Goal: Task Accomplishment & Management: Use online tool/utility

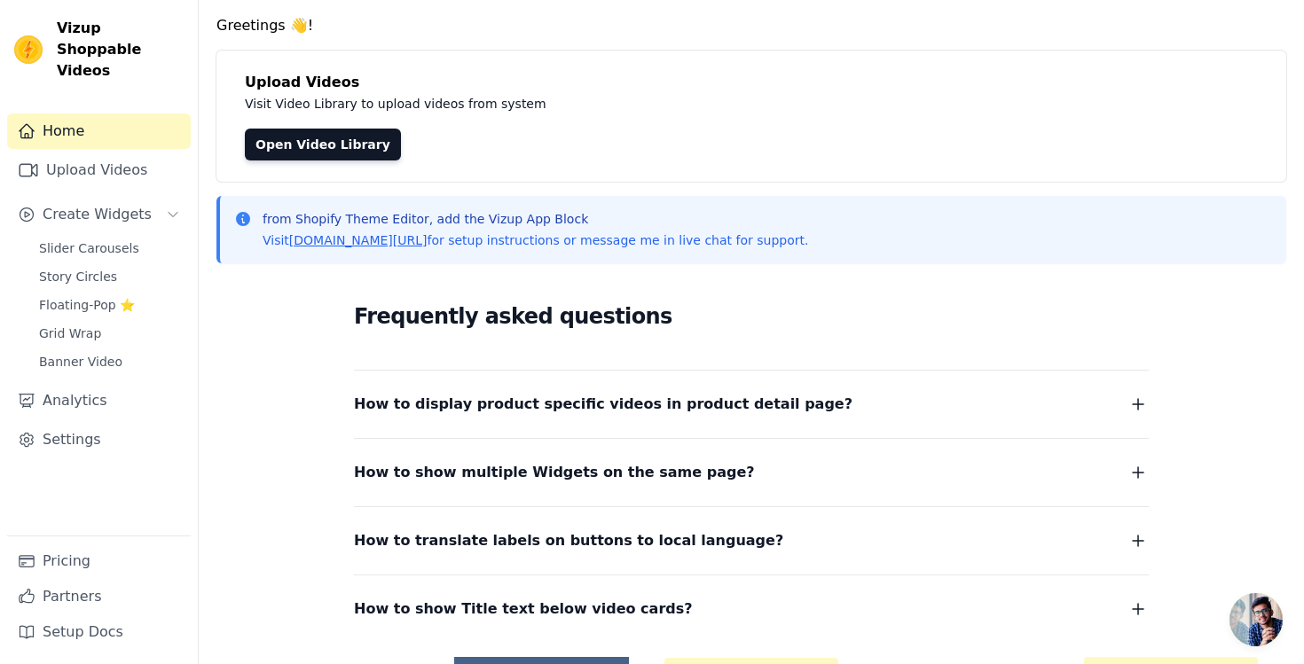
scroll to position [180, 0]
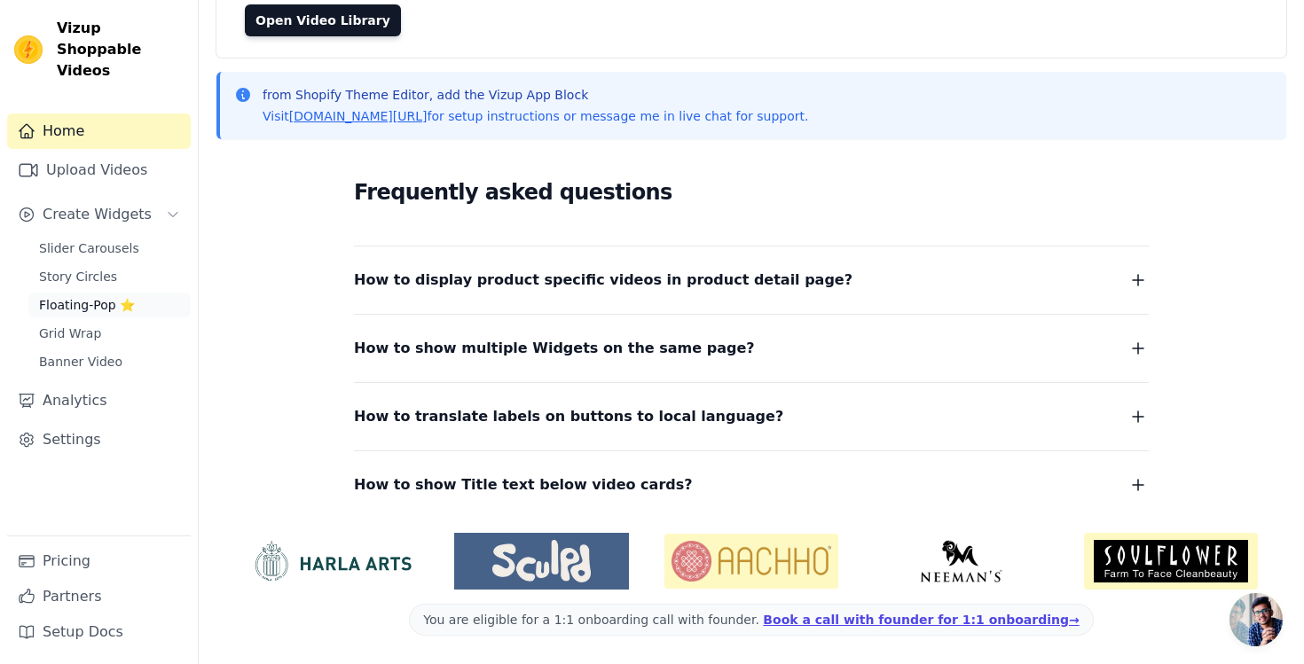
click at [98, 296] on span "Floating-Pop ⭐" at bounding box center [87, 305] width 96 height 18
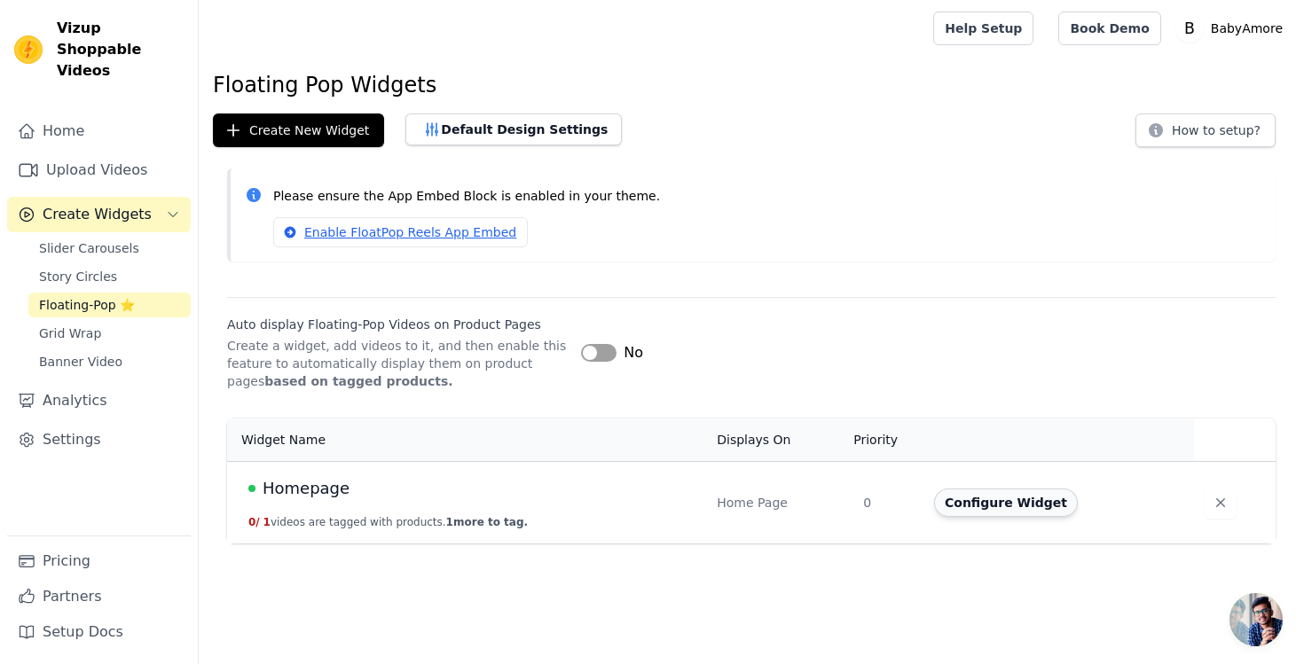
click at [985, 506] on button "Configure Widget" at bounding box center [1006, 503] width 144 height 28
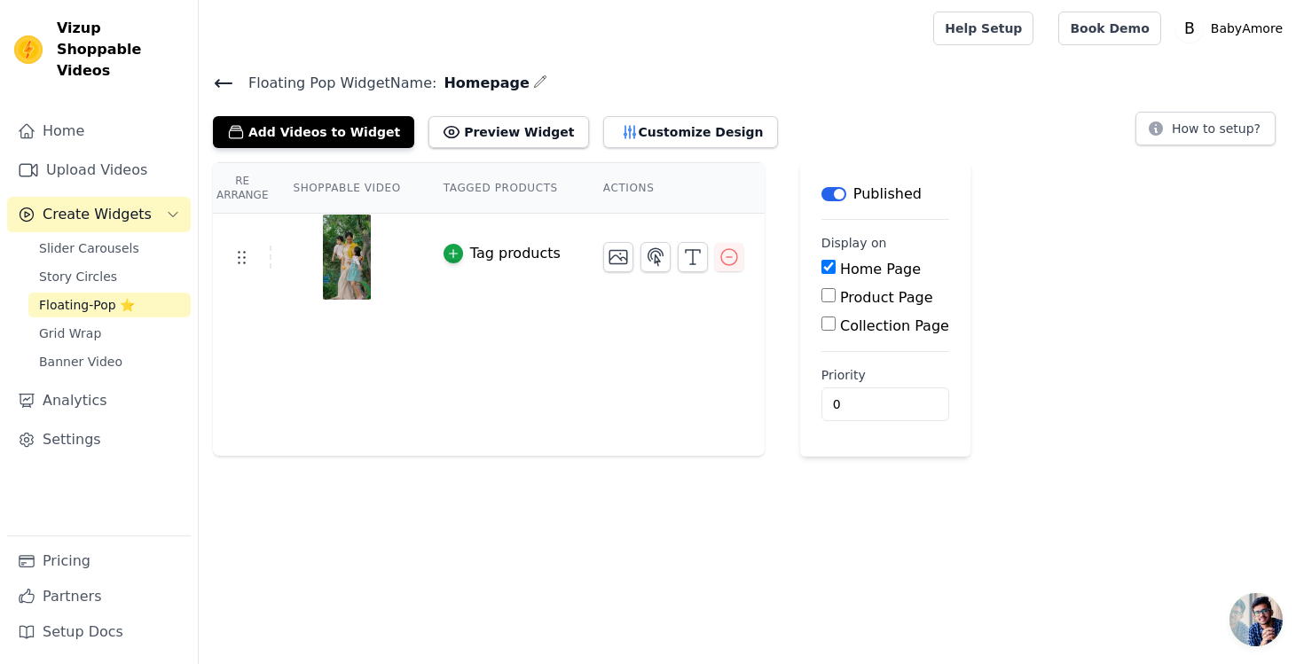
click at [545, 258] on div "Tag products" at bounding box center [515, 253] width 90 height 21
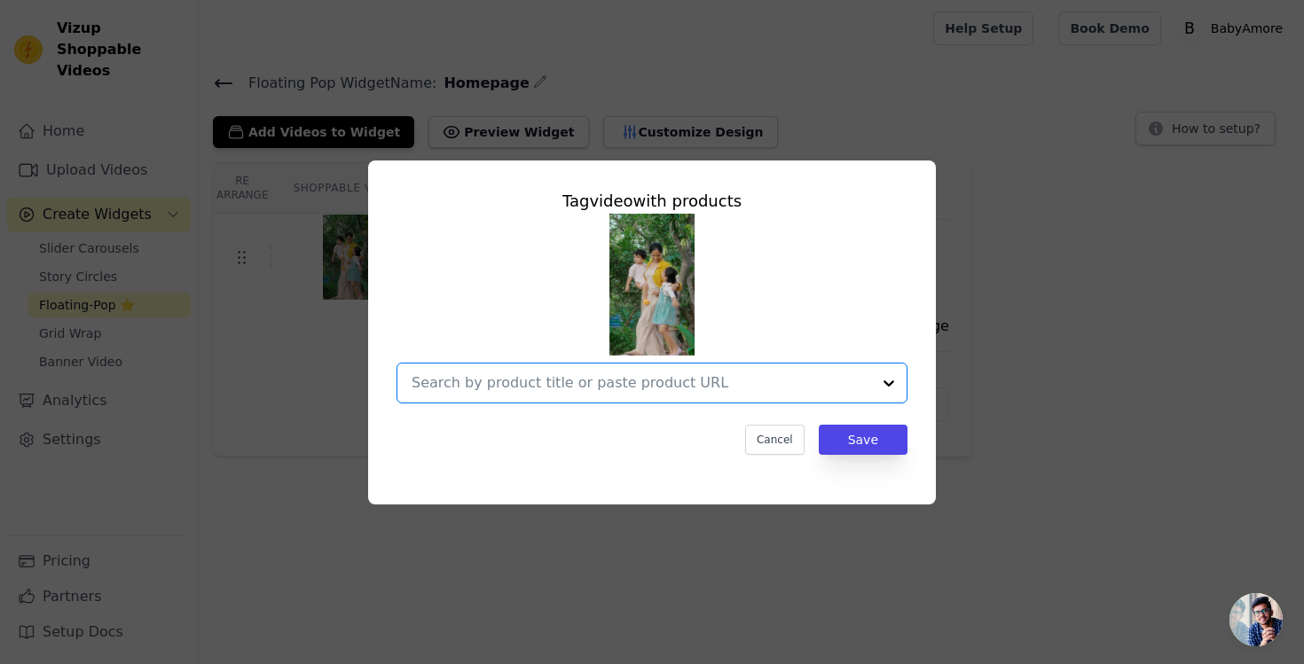
click at [758, 388] on input "text" at bounding box center [641, 382] width 459 height 21
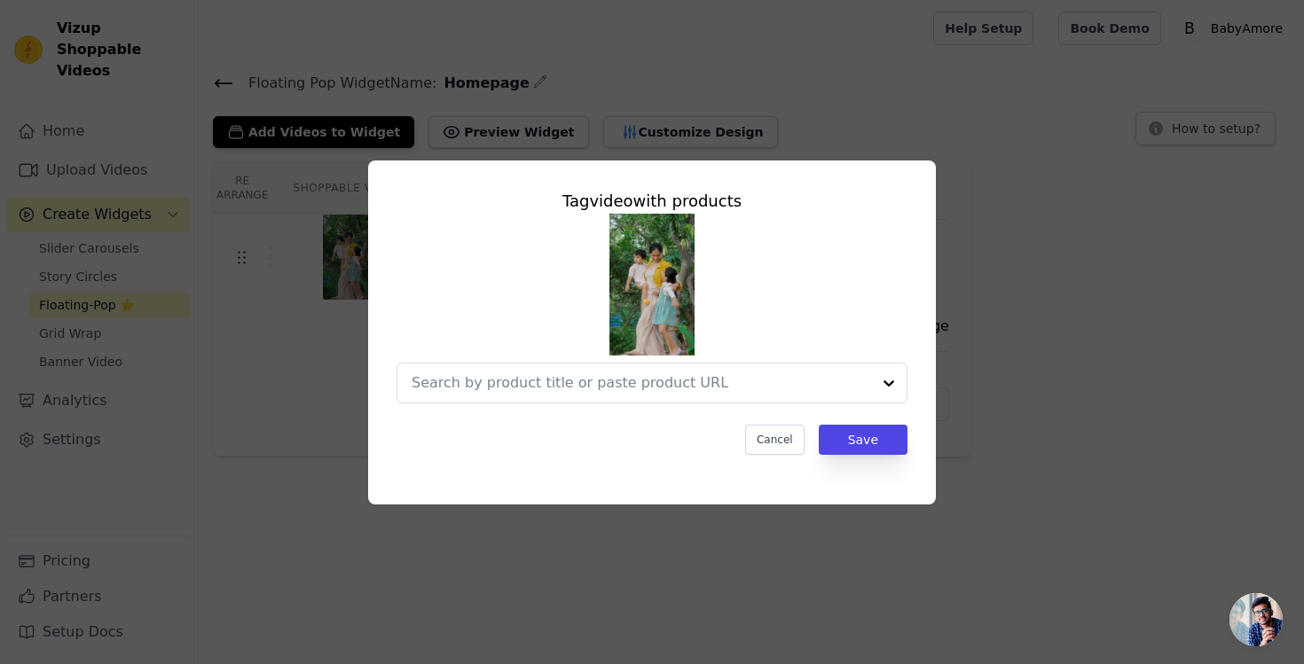
click at [866, 307] on div at bounding box center [651, 309] width 511 height 190
click at [781, 440] on button "Cancel" at bounding box center [774, 440] width 59 height 30
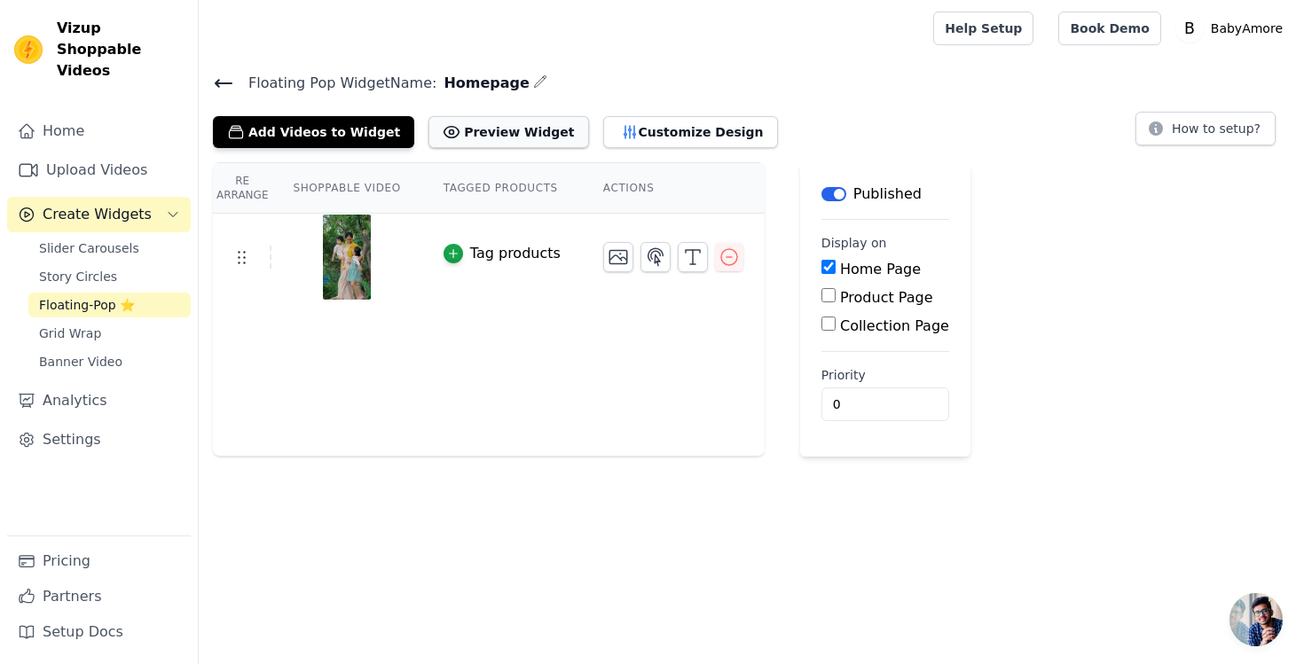
click at [513, 129] on button "Preview Widget" at bounding box center [508, 132] width 160 height 32
click at [214, 86] on icon at bounding box center [223, 83] width 21 height 21
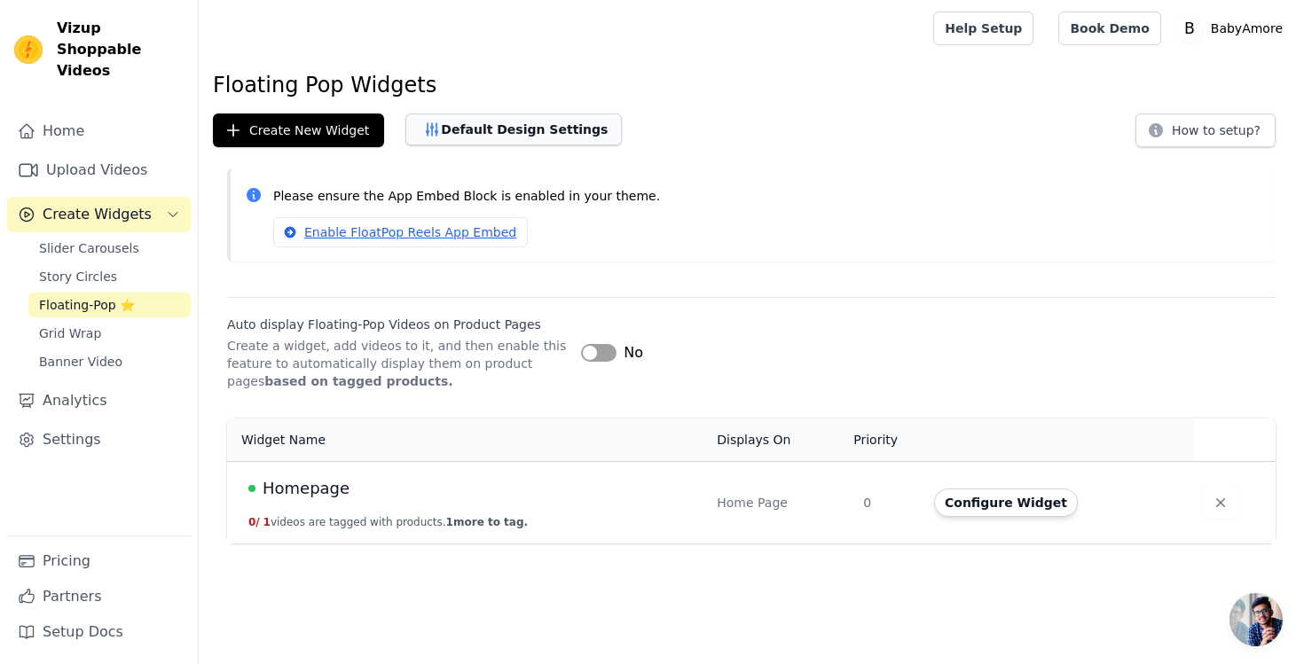
click at [562, 129] on button "Default Design Settings" at bounding box center [513, 130] width 216 height 32
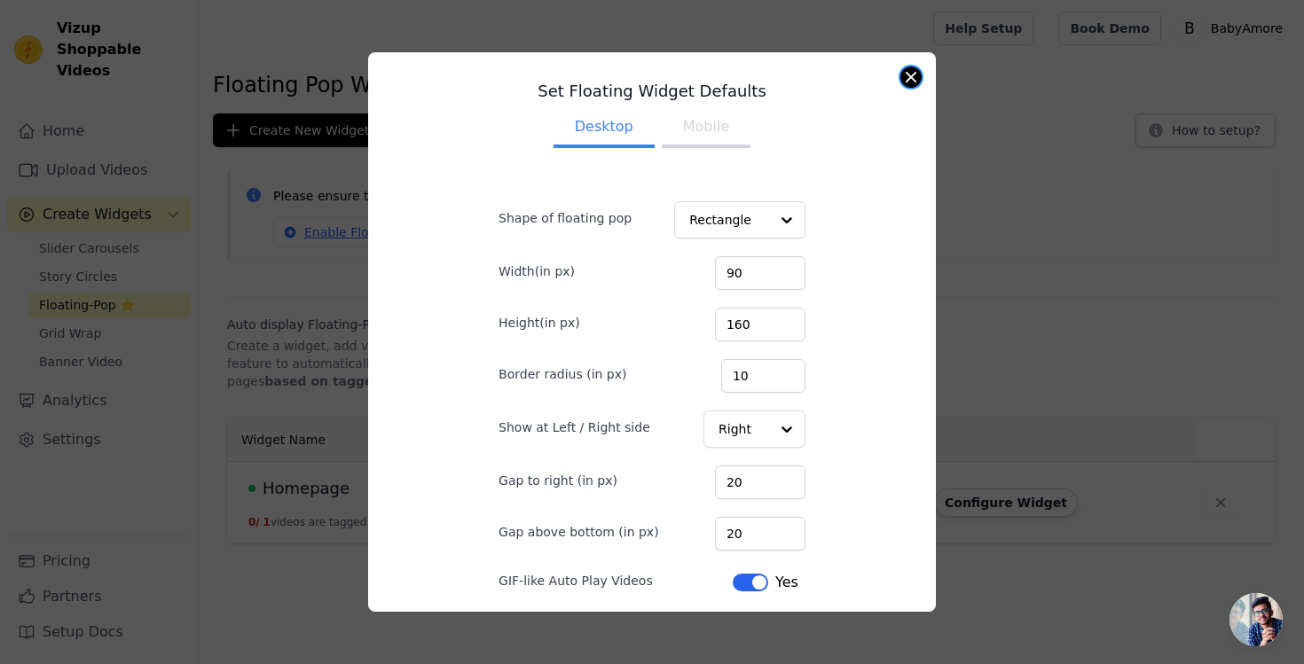
click at [914, 83] on button "Close modal" at bounding box center [910, 77] width 21 height 21
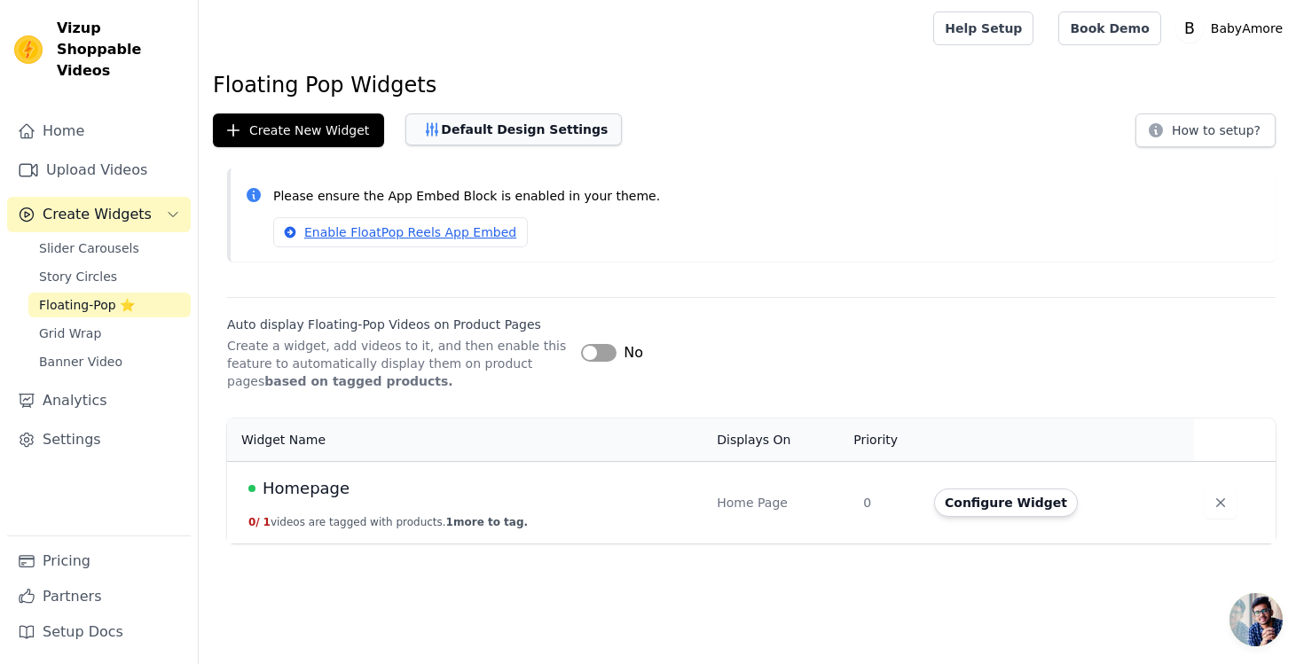
click at [545, 121] on button "Default Design Settings" at bounding box center [513, 130] width 216 height 32
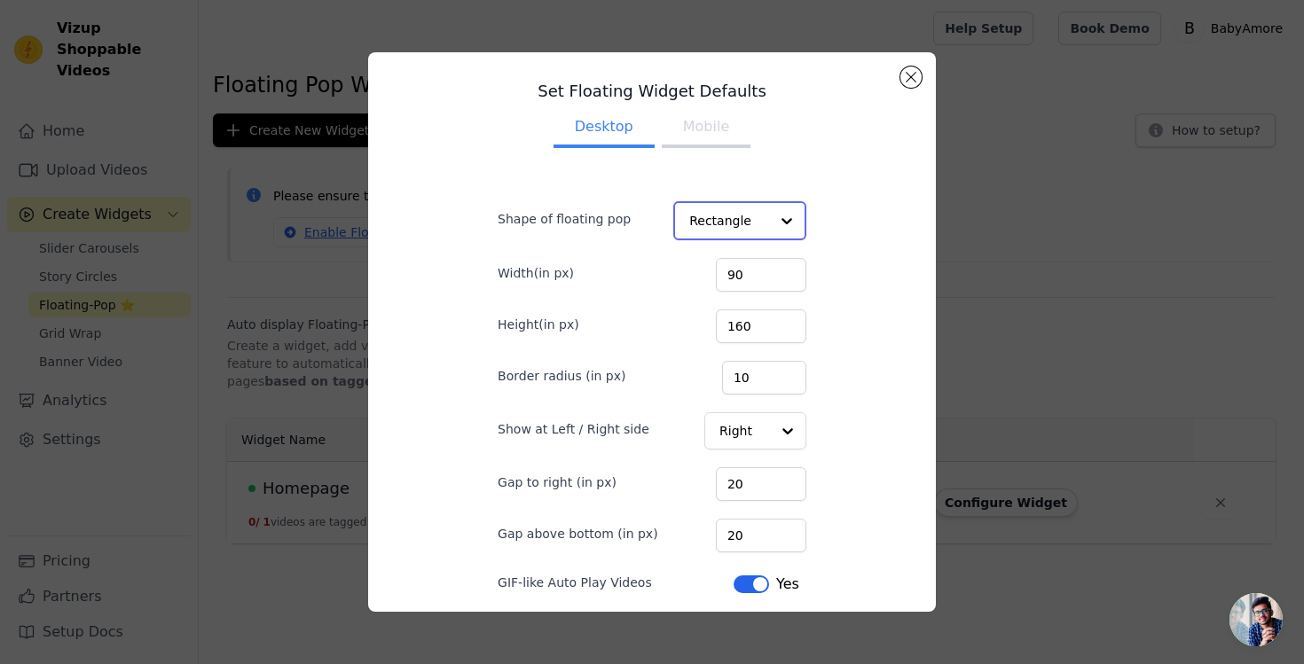
click at [749, 222] on input "Shape of floating pop" at bounding box center [729, 220] width 80 height 35
click at [749, 223] on input "Shape of floating pop" at bounding box center [729, 220] width 80 height 35
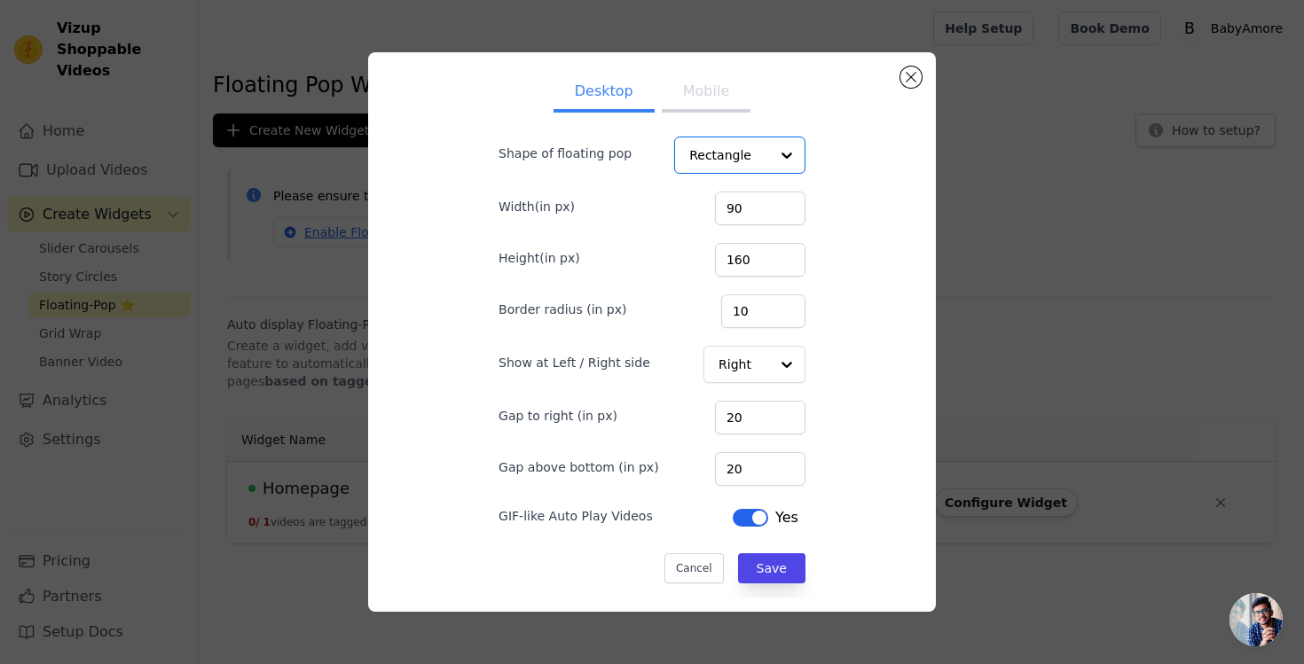
scroll to position [65, 0]
click at [685, 100] on button "Mobile" at bounding box center [706, 93] width 89 height 39
click at [904, 80] on button "Close modal" at bounding box center [910, 77] width 21 height 21
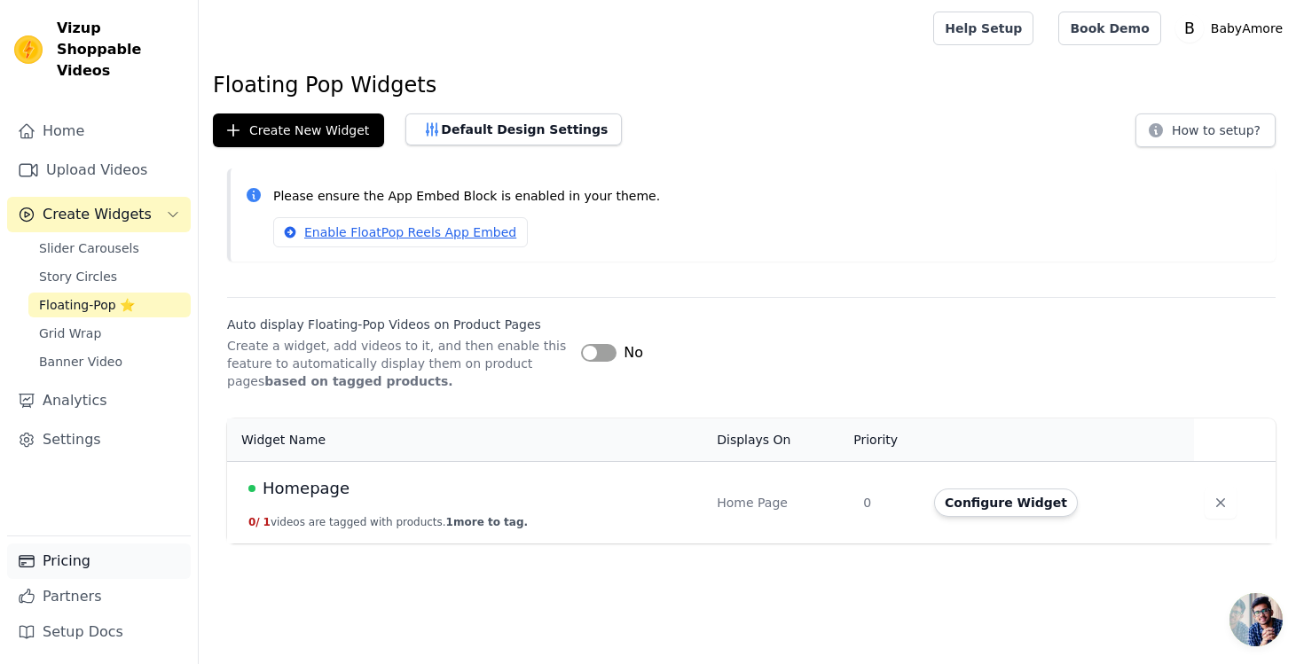
click at [64, 561] on link "Pricing" at bounding box center [99, 561] width 184 height 35
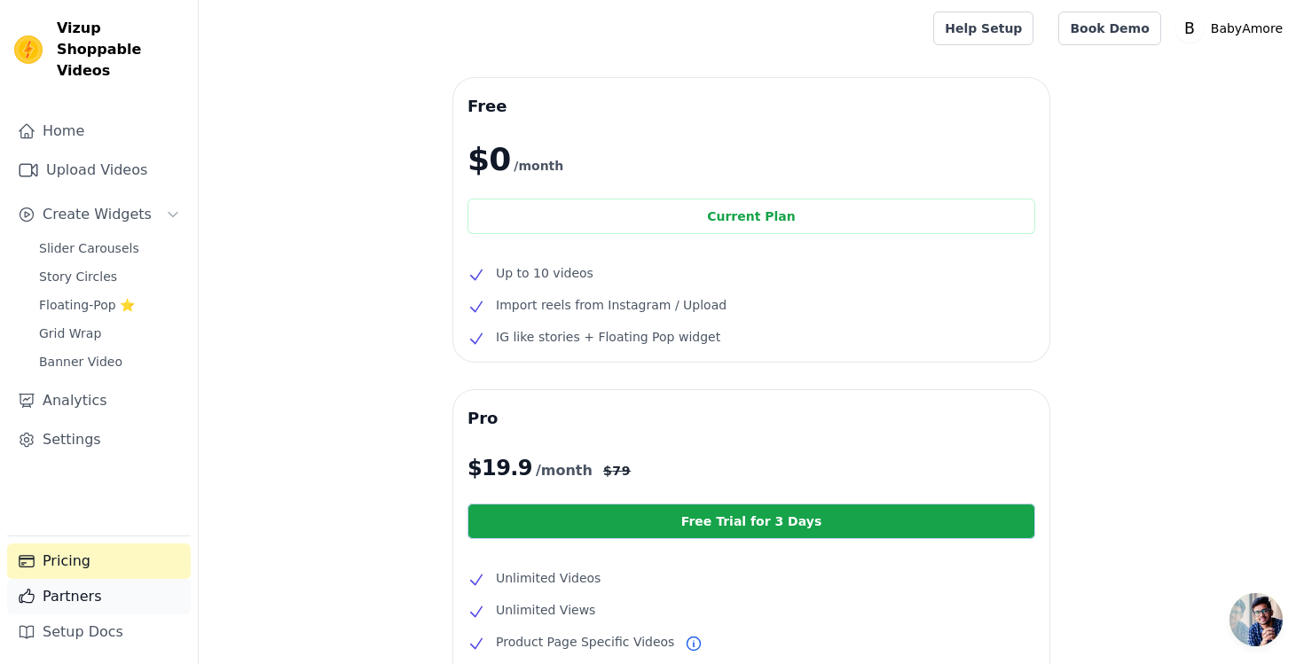
click at [64, 592] on link "Partners" at bounding box center [99, 596] width 184 height 35
